Goal: Transaction & Acquisition: Book appointment/travel/reservation

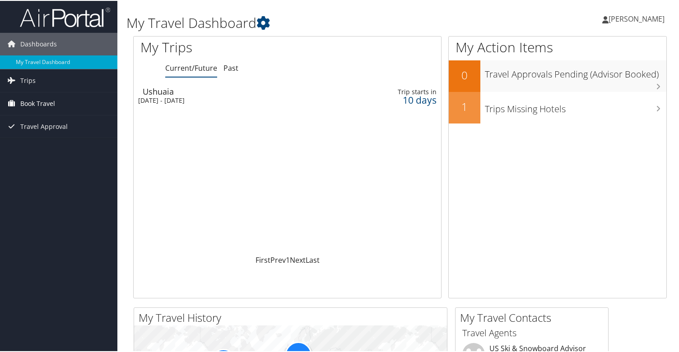
click at [45, 102] on span "Book Travel" at bounding box center [37, 103] width 35 height 23
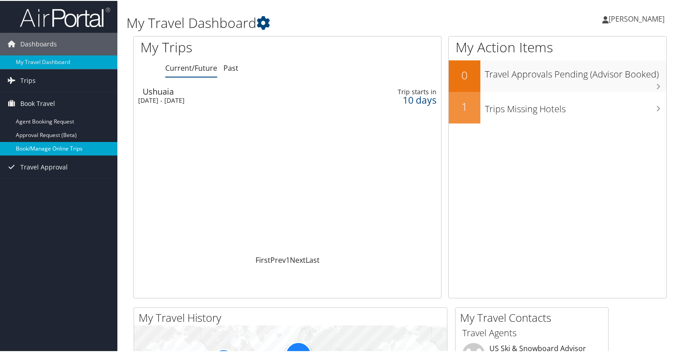
click at [45, 147] on link "Book/Manage Online Trips" at bounding box center [58, 148] width 117 height 14
